Goal: Task Accomplishment & Management: Use online tool/utility

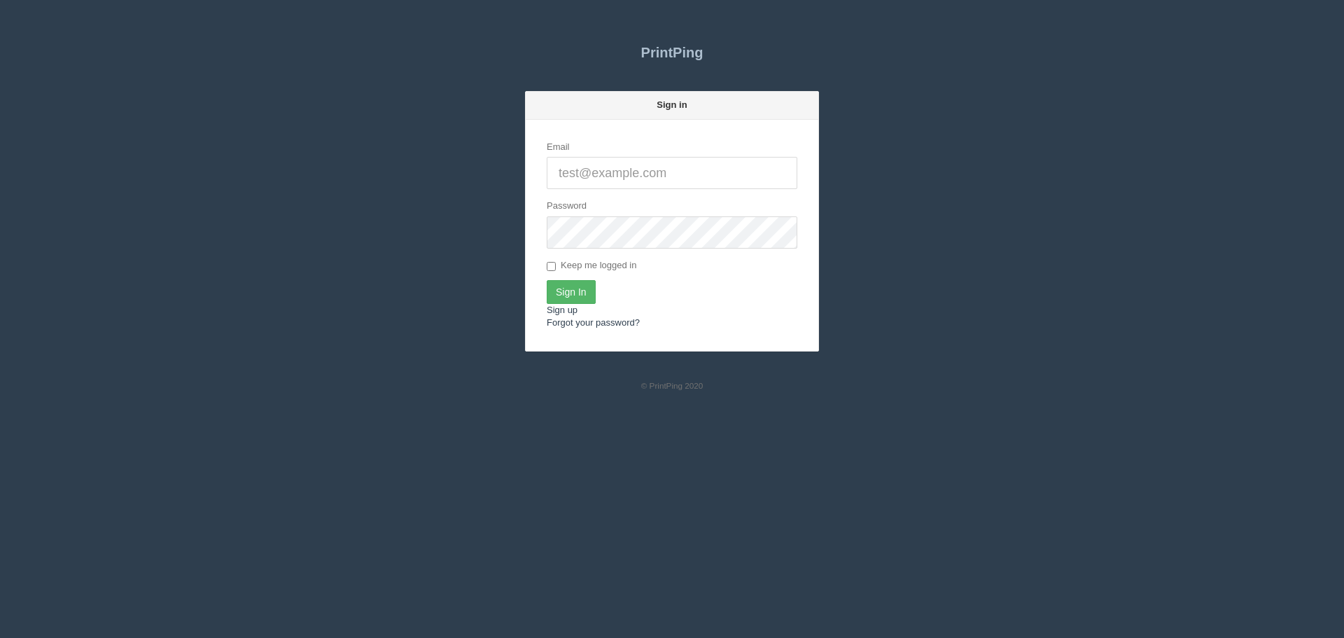
type input "[PERSON_NAME][EMAIL_ADDRESS][DOMAIN_NAME]"
click at [563, 282] on input "Sign In" at bounding box center [571, 292] width 49 height 24
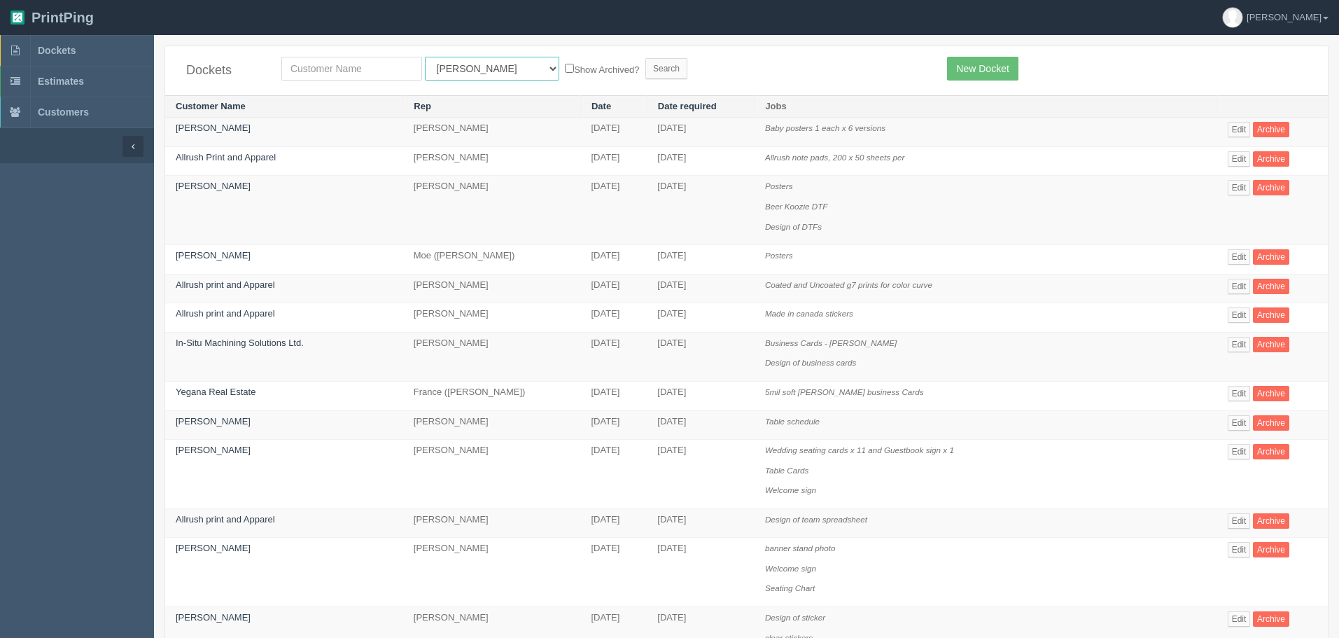
click at [449, 69] on select "All Users [PERSON_NAME] Test 1 [PERSON_NAME] [PERSON_NAME] [PERSON_NAME] France…" at bounding box center [492, 69] width 134 height 24
select select "14"
click at [425, 57] on select "All Users [PERSON_NAME] Test 1 [PERSON_NAME] [PERSON_NAME] [PERSON_NAME] France…" at bounding box center [492, 69] width 134 height 24
click at [372, 74] on input "text" at bounding box center [351, 69] width 141 height 24
type input "central"
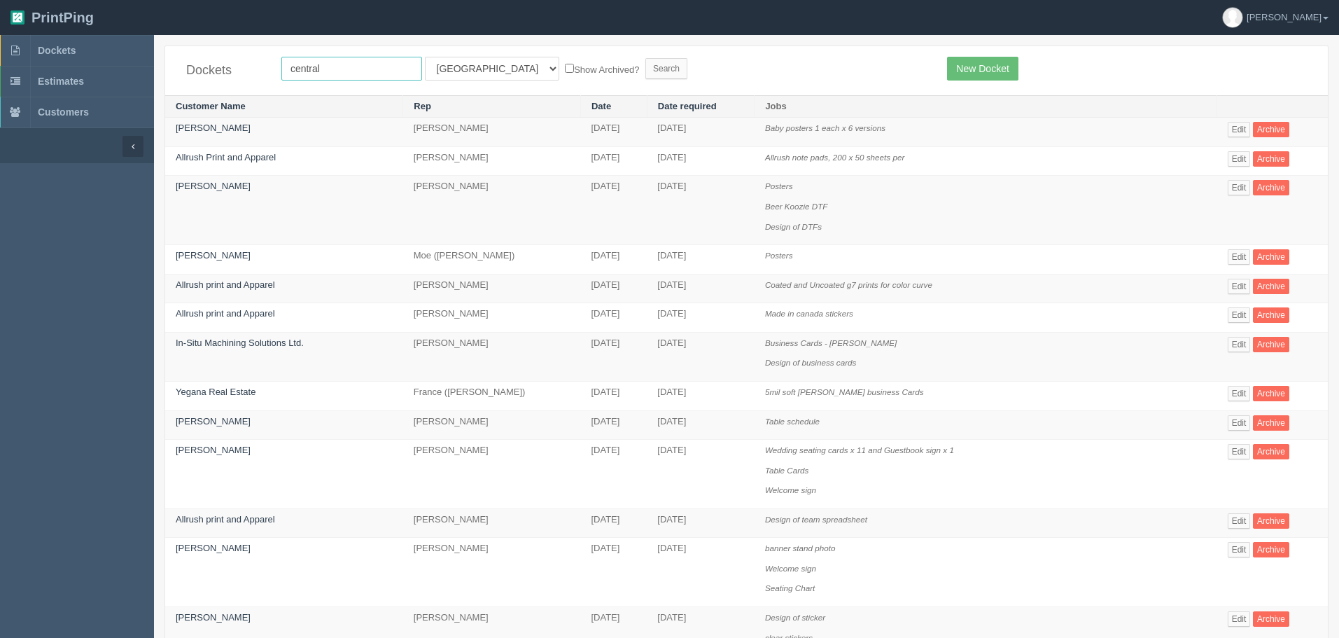
click at [645, 58] on input "Search" at bounding box center [666, 68] width 42 height 21
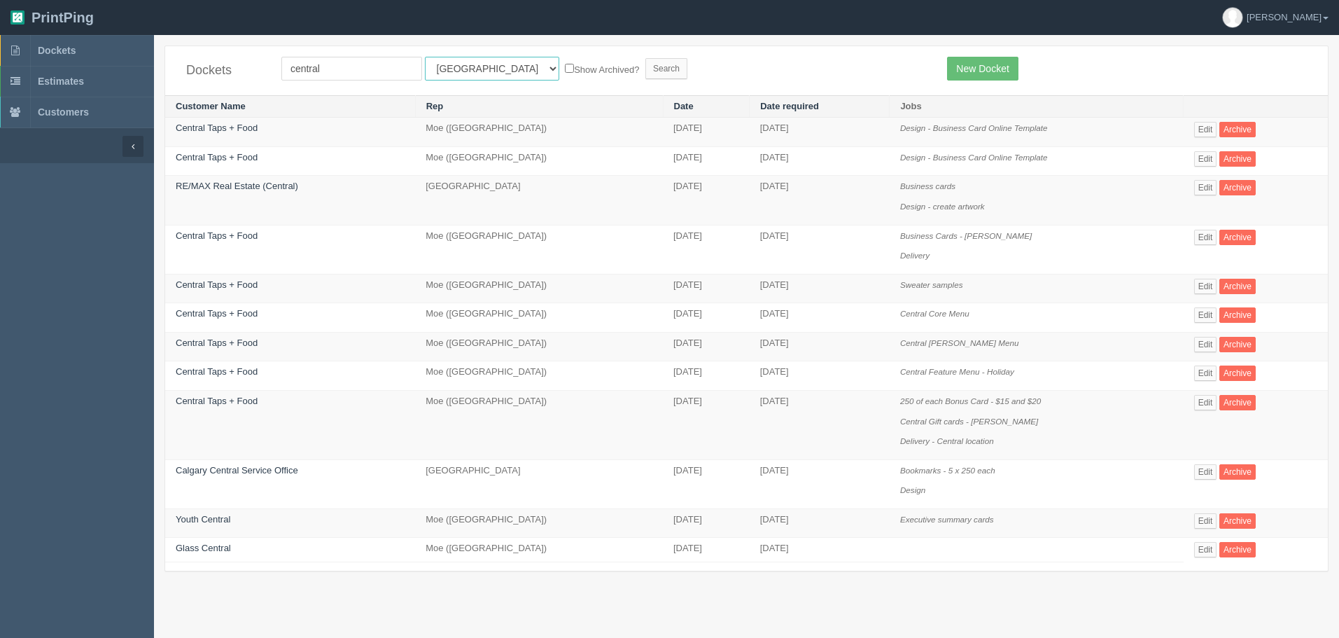
click at [465, 74] on select "All Users Ali Ali Test 1 Aly Amy Ankit Arif Brandon Dan France Greg Jim Mark Ma…" at bounding box center [492, 69] width 134 height 24
select select "1"
click at [425, 57] on select "All Users Ali Ali Test 1 Aly Amy Ankit Arif Brandon Dan France Greg Jim Mark Ma…" at bounding box center [492, 69] width 134 height 24
click at [645, 78] on input "Search" at bounding box center [666, 68] width 42 height 21
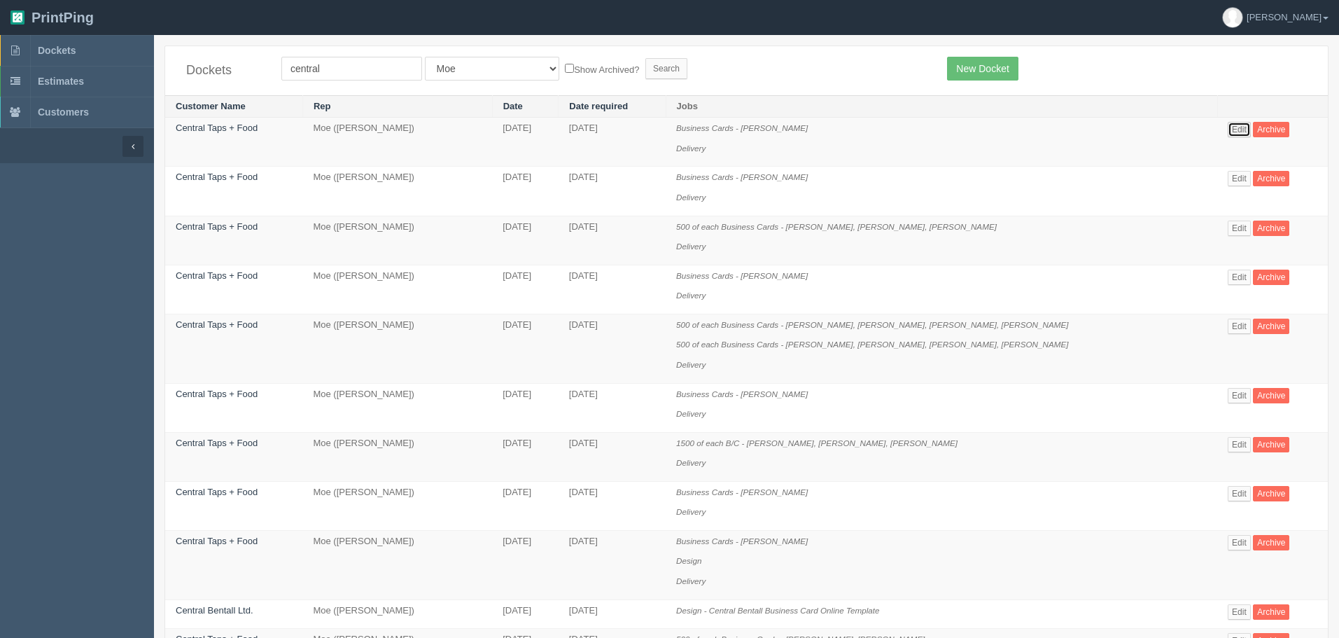
click at [1234, 128] on link "Edit" at bounding box center [1239, 129] width 23 height 15
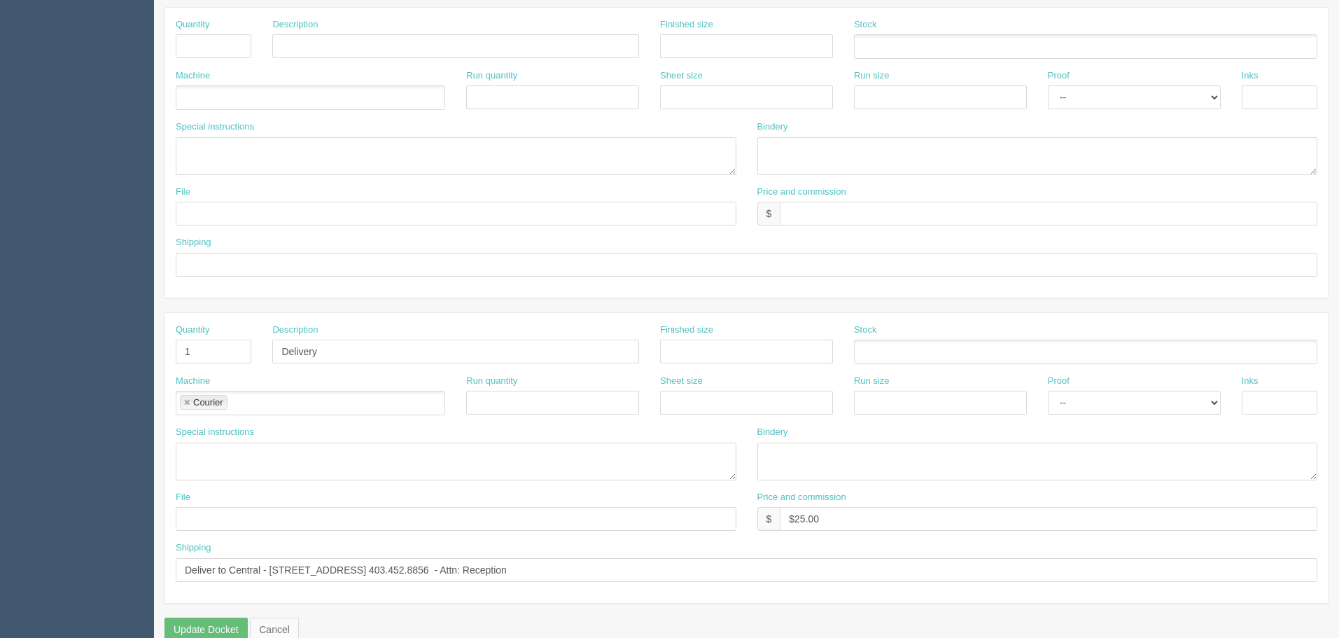
scroll to position [633, 0]
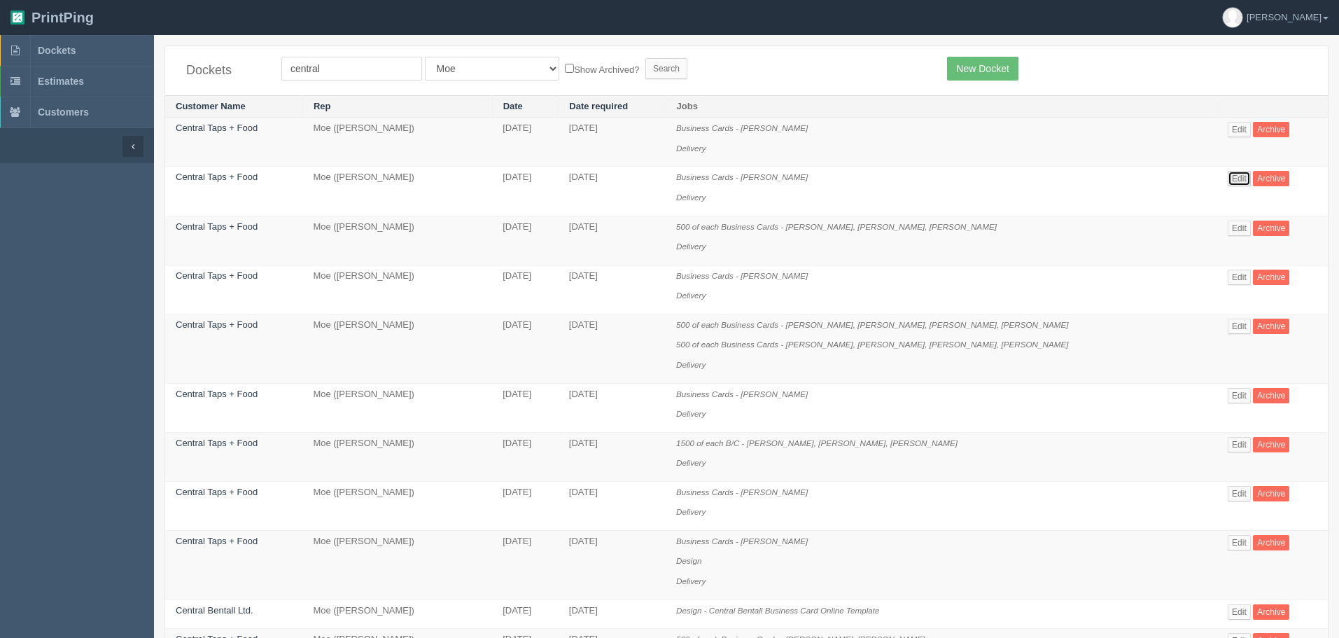
click at [1237, 186] on link "Edit" at bounding box center [1239, 178] width 23 height 15
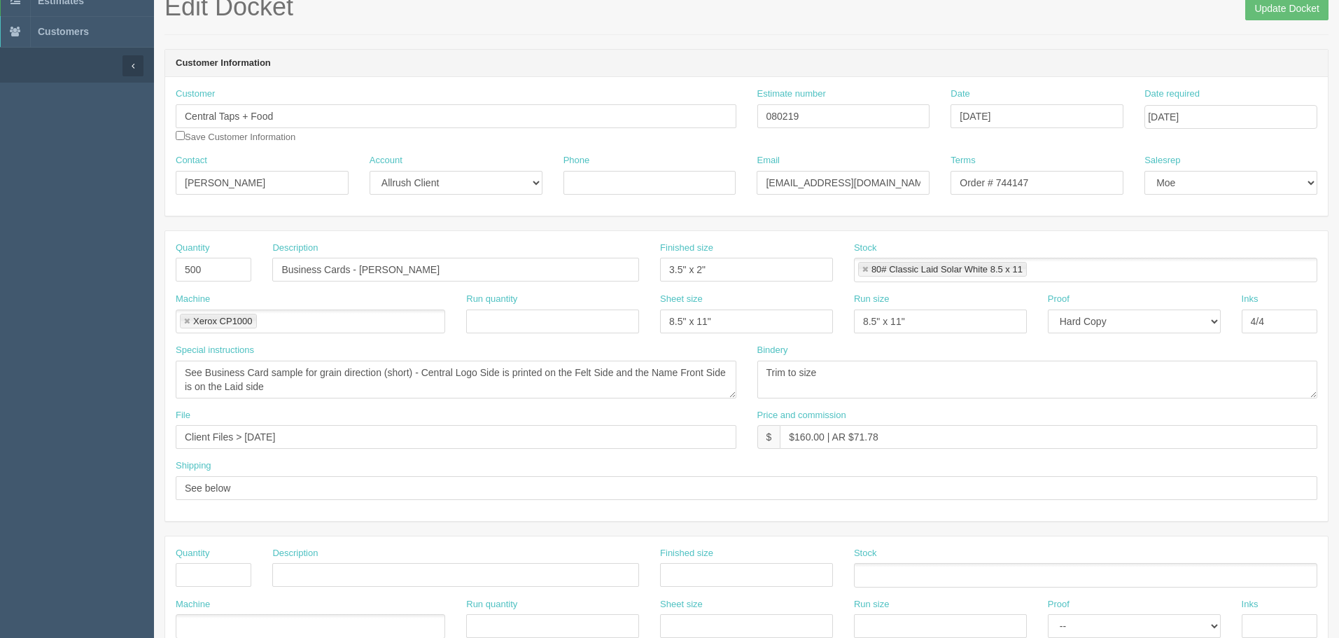
scroll to position [73, 0]
